Goal: Transaction & Acquisition: Download file/media

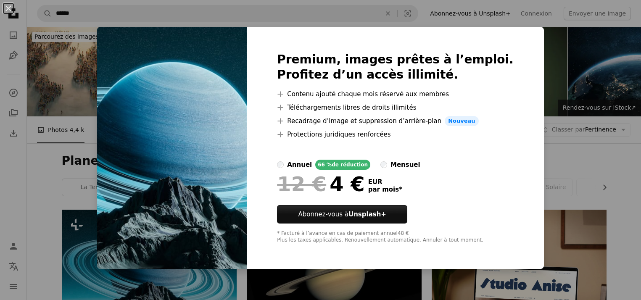
scroll to position [151, 0]
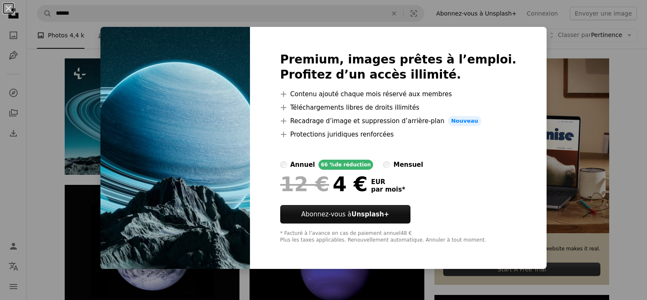
click at [238, 78] on img at bounding box center [175, 148] width 150 height 242
click at [203, 153] on img at bounding box center [175, 148] width 150 height 242
click at [573, 65] on div "An X shape Premium, images prêtes à l’emploi. Profitez d’un accès illimité. A p…" at bounding box center [323, 150] width 647 height 300
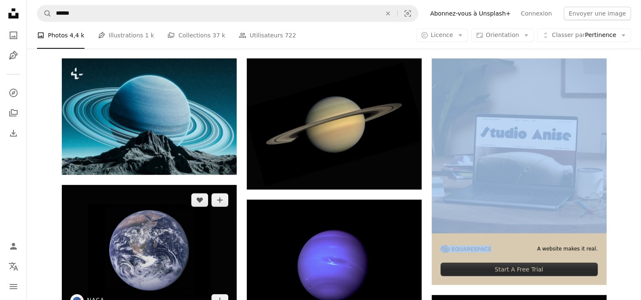
click at [193, 239] on img at bounding box center [149, 250] width 175 height 131
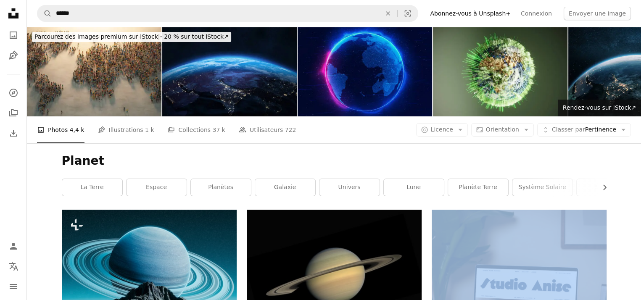
click at [395, 82] on img at bounding box center [365, 72] width 135 height 90
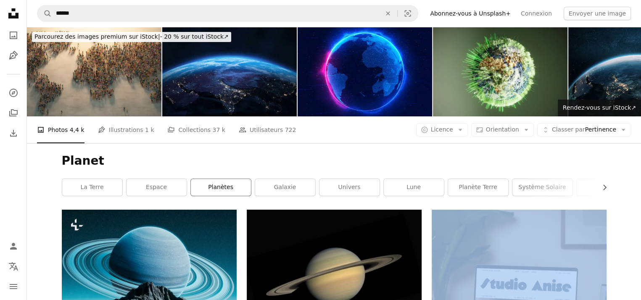
click at [222, 189] on link "planètes" at bounding box center [221, 187] width 60 height 17
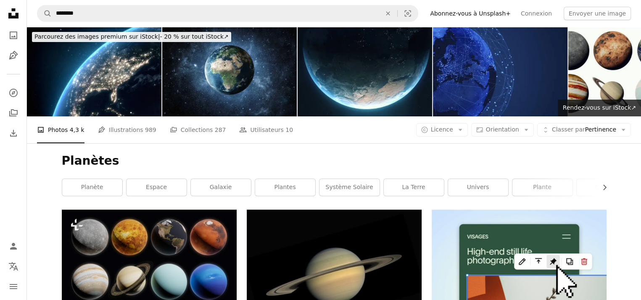
click at [40, 129] on li "A photo Photos 4,3 k" at bounding box center [61, 129] width 48 height 27
click at [58, 132] on li "A photo Photos 4,3 k" at bounding box center [61, 129] width 48 height 27
click at [16, 135] on icon "Historique de téléchargement" at bounding box center [13, 133] width 7 height 7
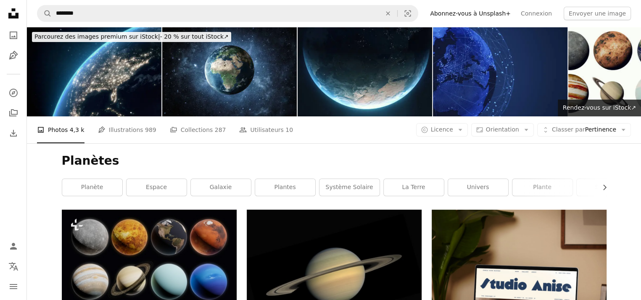
click at [126, 74] on img at bounding box center [94, 72] width 135 height 90
click at [106, 87] on img at bounding box center [94, 72] width 135 height 90
